Goal: Task Accomplishment & Management: Manage account settings

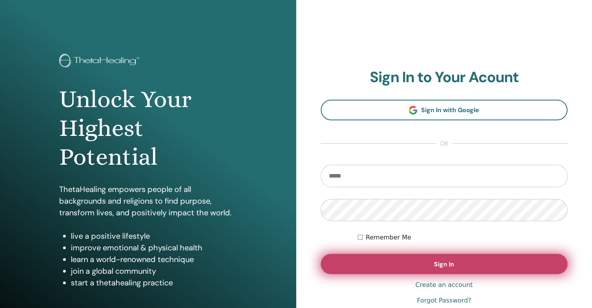
type input "**********"
click at [425, 266] on button "Sign In" at bounding box center [444, 264] width 247 height 20
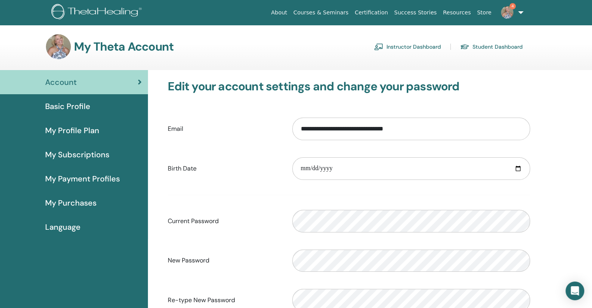
click at [425, 47] on link "Instructor Dashboard" at bounding box center [407, 46] width 67 height 12
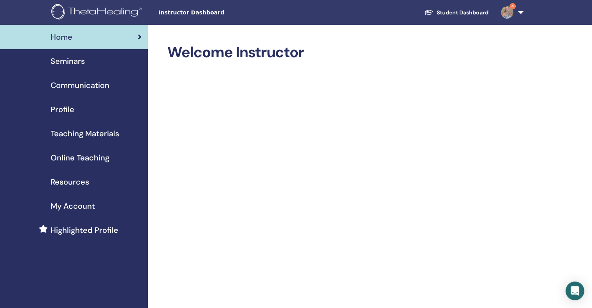
click at [72, 61] on span "Seminars" at bounding box center [68, 61] width 34 height 12
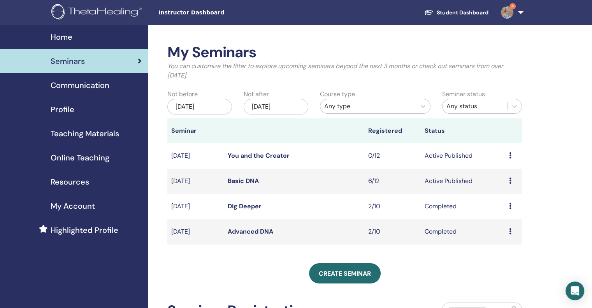
click at [510, 182] on icon at bounding box center [510, 180] width 2 height 6
click at [504, 212] on link "Attendees" at bounding box center [505, 211] width 30 height 8
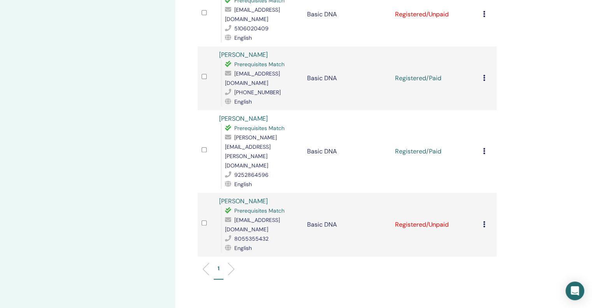
scroll to position [311, 0]
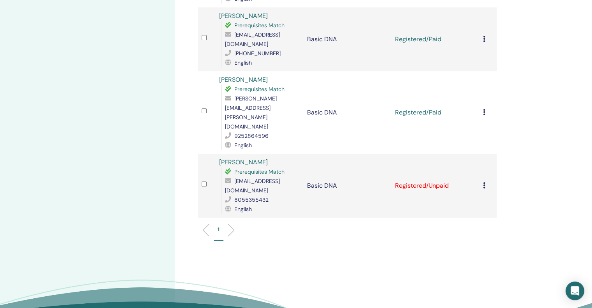
click at [483, 182] on icon at bounding box center [484, 185] width 2 height 6
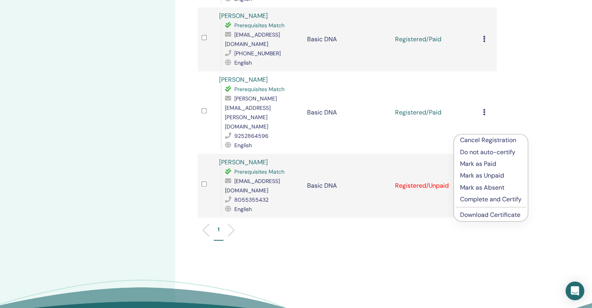
click at [492, 140] on p "Cancel Registration" at bounding box center [490, 139] width 61 height 9
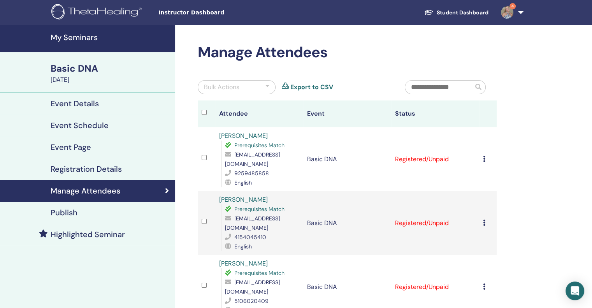
click at [510, 11] on img at bounding box center [507, 12] width 12 height 12
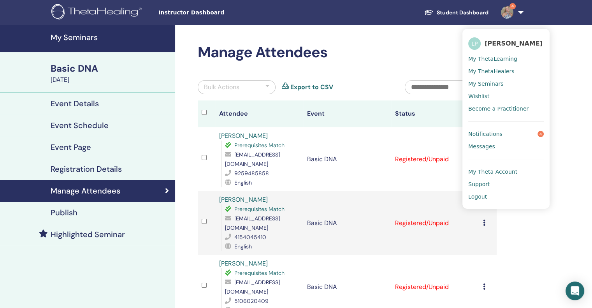
click at [483, 130] on span "Notifications" at bounding box center [485, 133] width 34 height 7
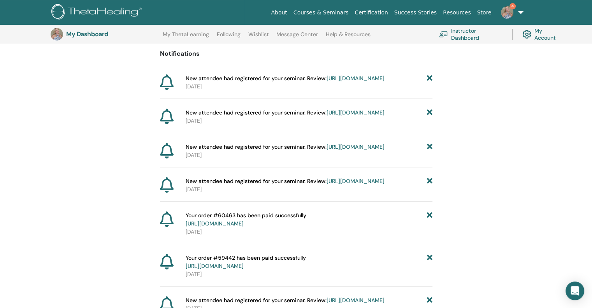
scroll to position [58, 0]
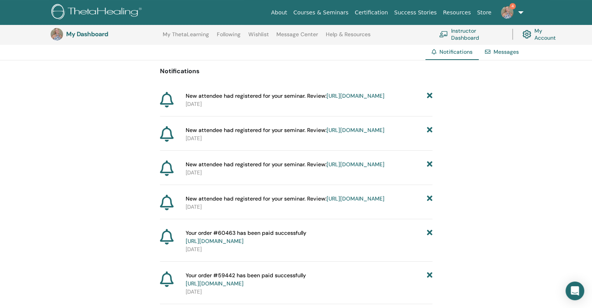
click at [429, 96] on icon at bounding box center [429, 96] width 5 height 8
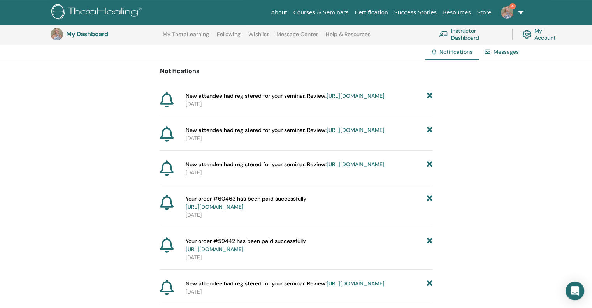
click at [429, 96] on icon at bounding box center [429, 96] width 5 height 8
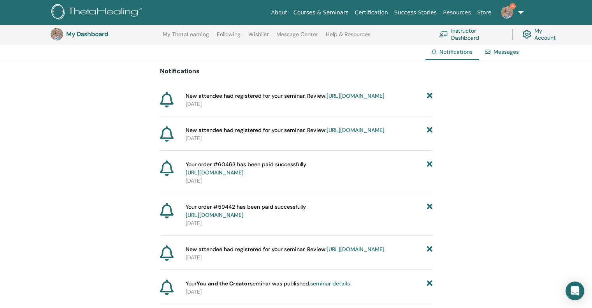
click at [429, 96] on icon at bounding box center [429, 96] width 5 height 8
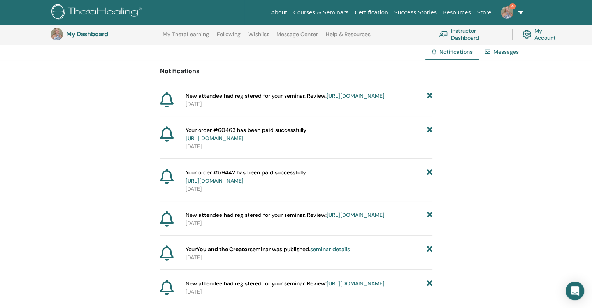
click at [429, 96] on icon at bounding box center [429, 96] width 5 height 8
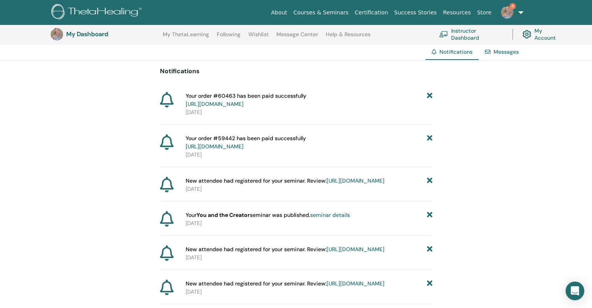
click at [429, 96] on icon at bounding box center [429, 100] width 5 height 16
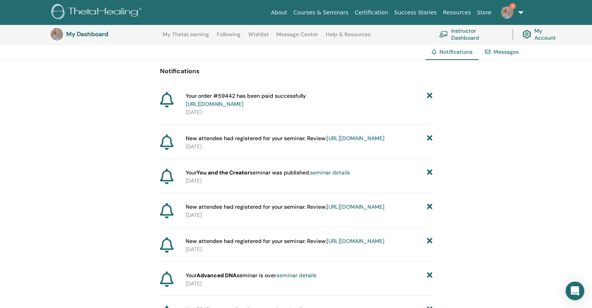
click at [429, 96] on icon at bounding box center [429, 100] width 5 height 16
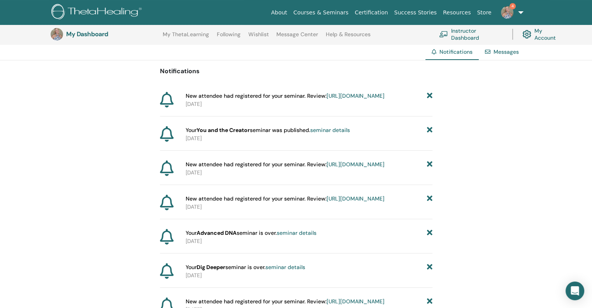
click at [429, 96] on icon at bounding box center [429, 96] width 5 height 8
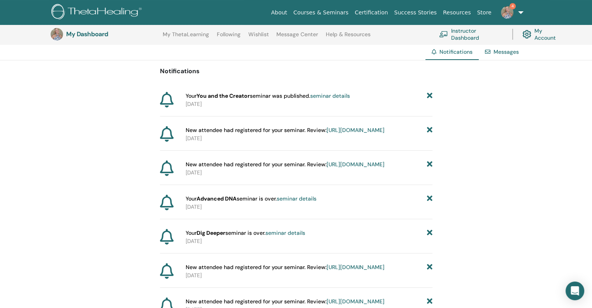
click at [429, 96] on icon at bounding box center [429, 96] width 5 height 8
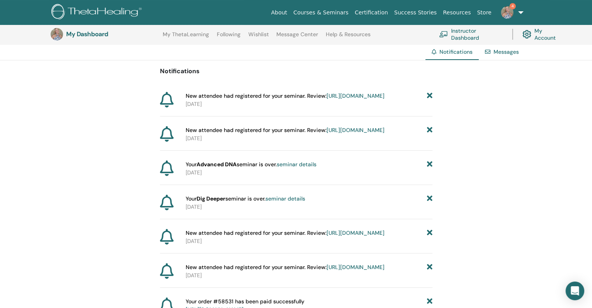
click at [429, 96] on icon at bounding box center [429, 96] width 5 height 8
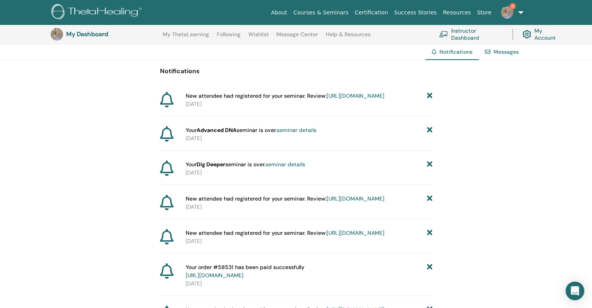
click at [429, 96] on icon at bounding box center [429, 96] width 5 height 8
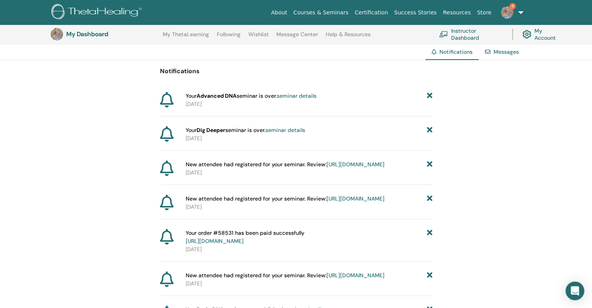
click at [429, 96] on icon at bounding box center [429, 96] width 5 height 8
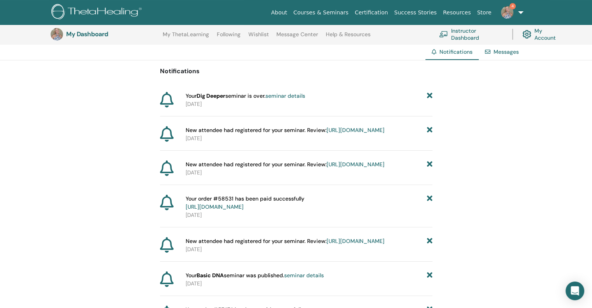
click at [429, 96] on icon at bounding box center [429, 96] width 5 height 8
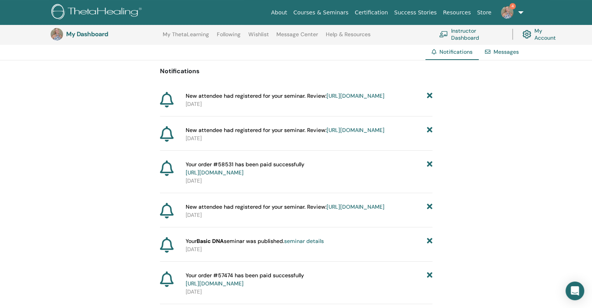
click at [429, 96] on icon at bounding box center [429, 96] width 5 height 8
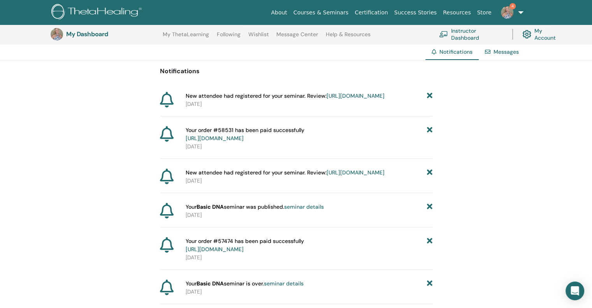
click at [429, 96] on icon at bounding box center [429, 96] width 5 height 8
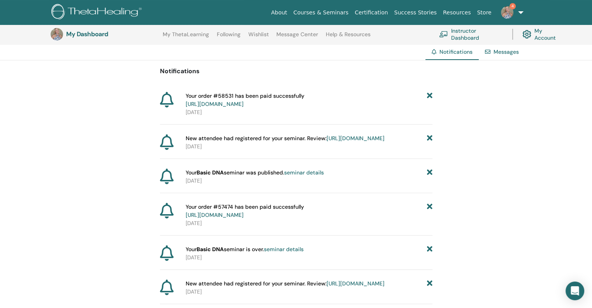
click at [429, 96] on icon at bounding box center [429, 100] width 5 height 16
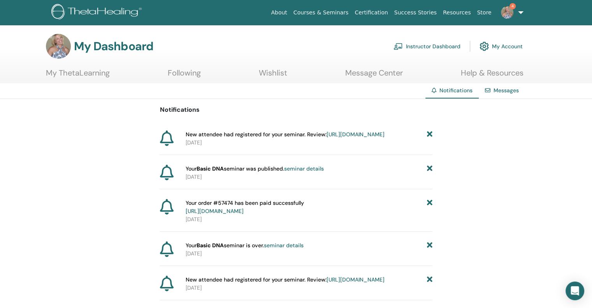
scroll to position [0, 0]
